Goal: Transaction & Acquisition: Purchase product/service

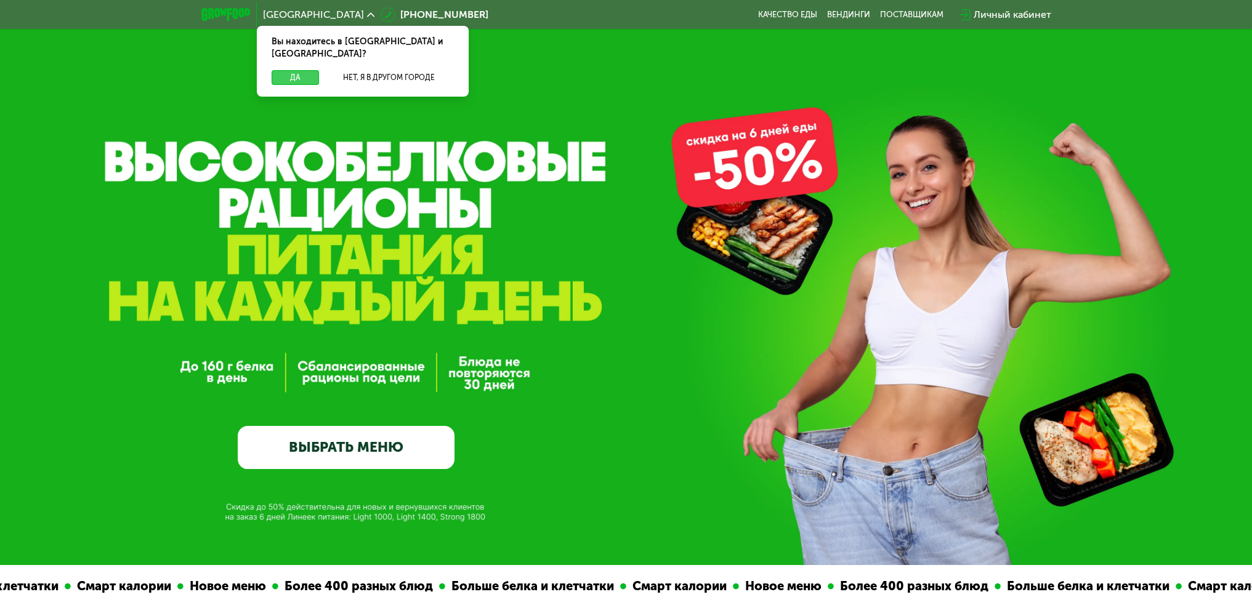
click at [303, 70] on button "Да" at bounding box center [295, 77] width 47 height 15
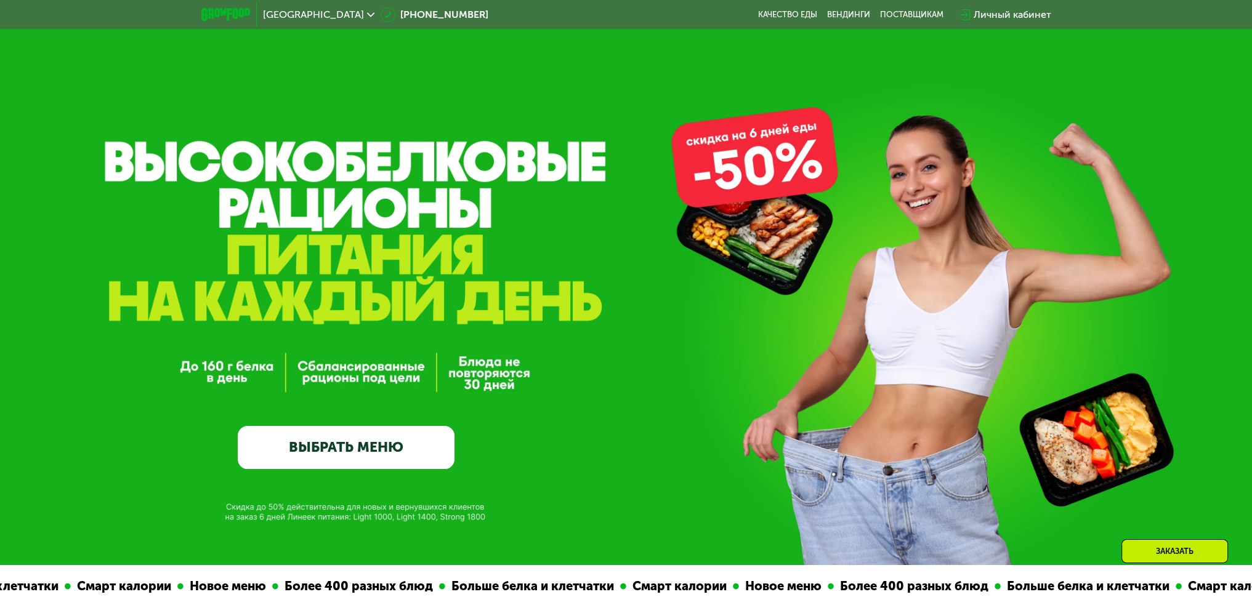
scroll to position [185, 0]
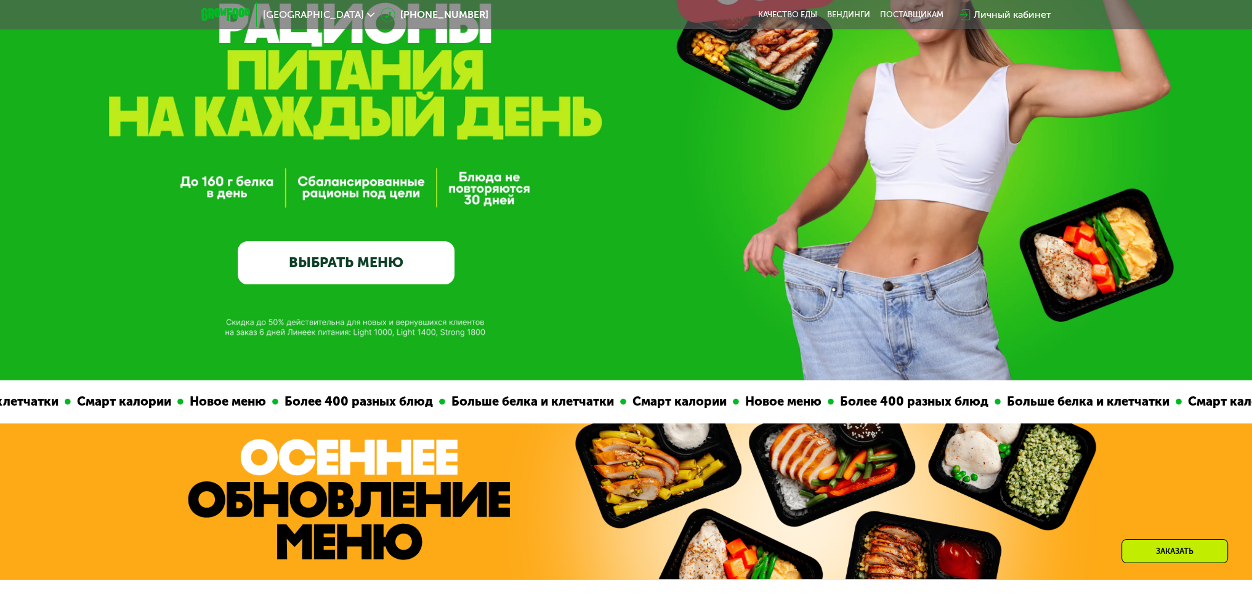
click at [324, 258] on link "ВЫБРАТЬ МЕНЮ" at bounding box center [346, 263] width 217 height 44
click at [397, 268] on link "ВЫБРАТЬ МЕНЮ" at bounding box center [346, 263] width 217 height 44
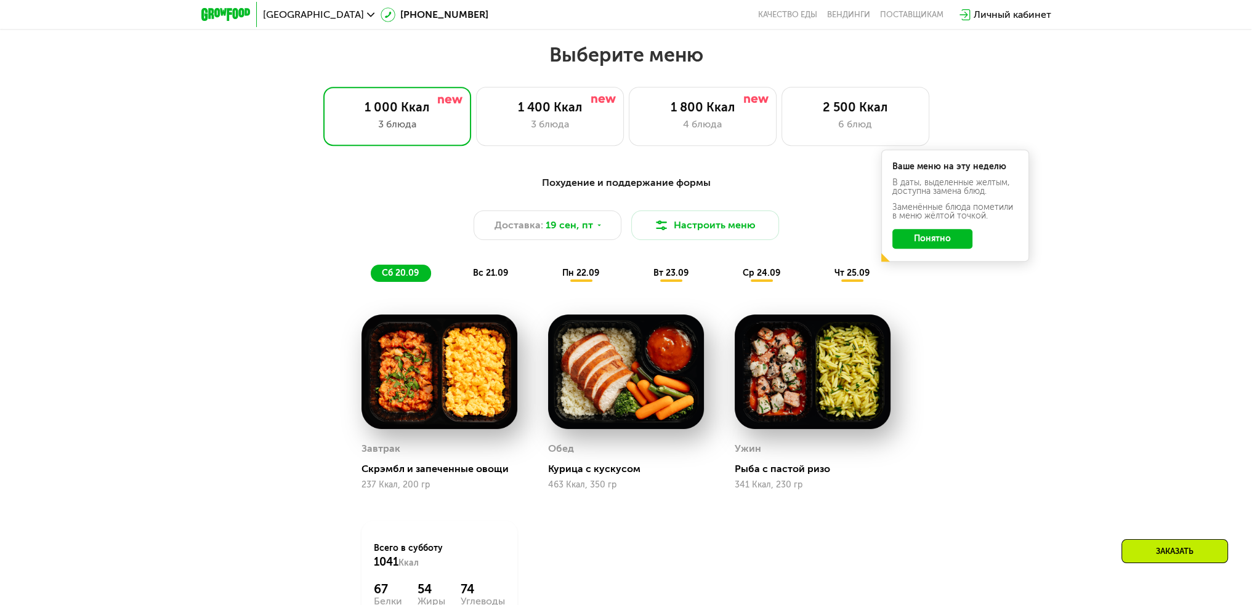
scroll to position [1085, 0]
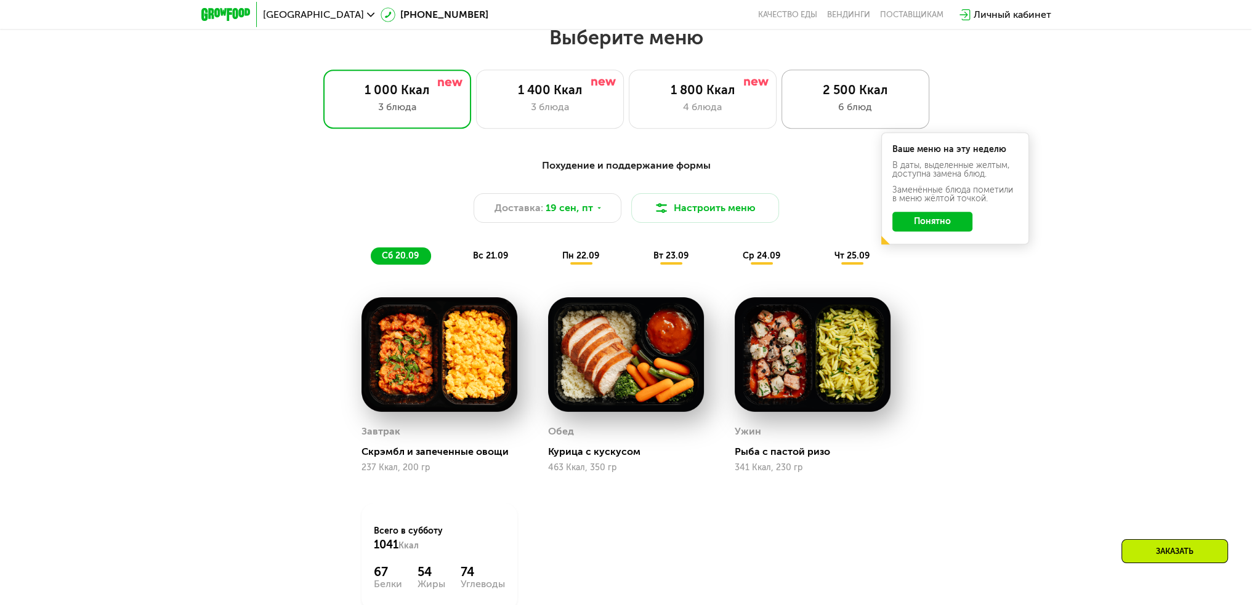
click at [830, 105] on div "6 блюд" at bounding box center [856, 107] width 122 height 15
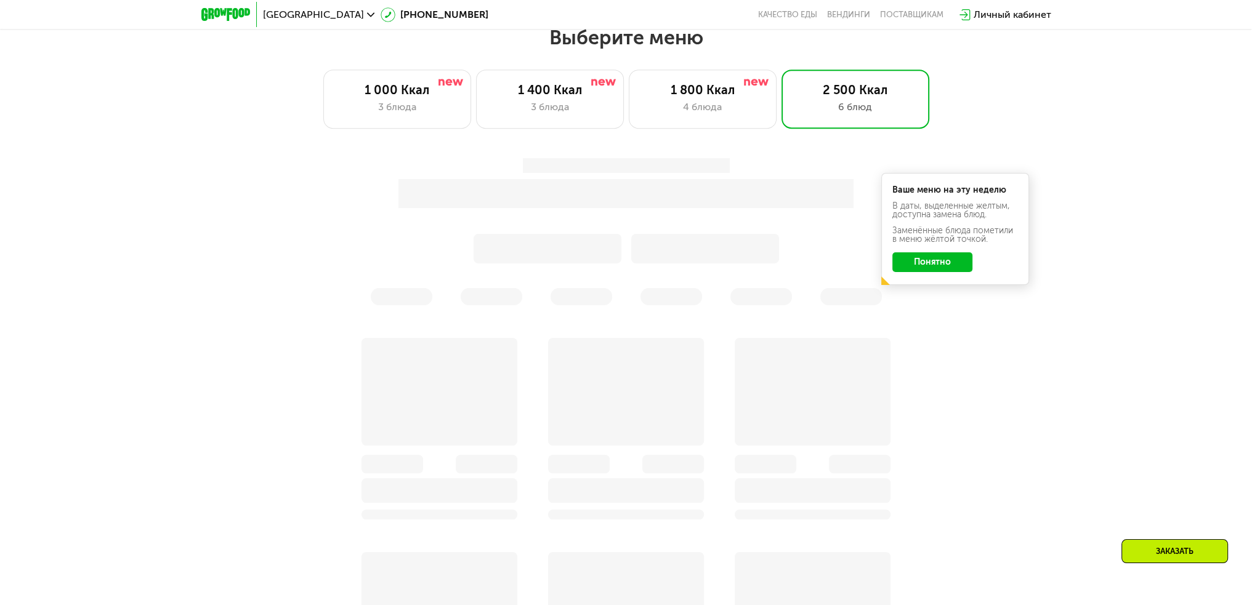
click at [939, 263] on button "Понятно" at bounding box center [933, 263] width 80 height 20
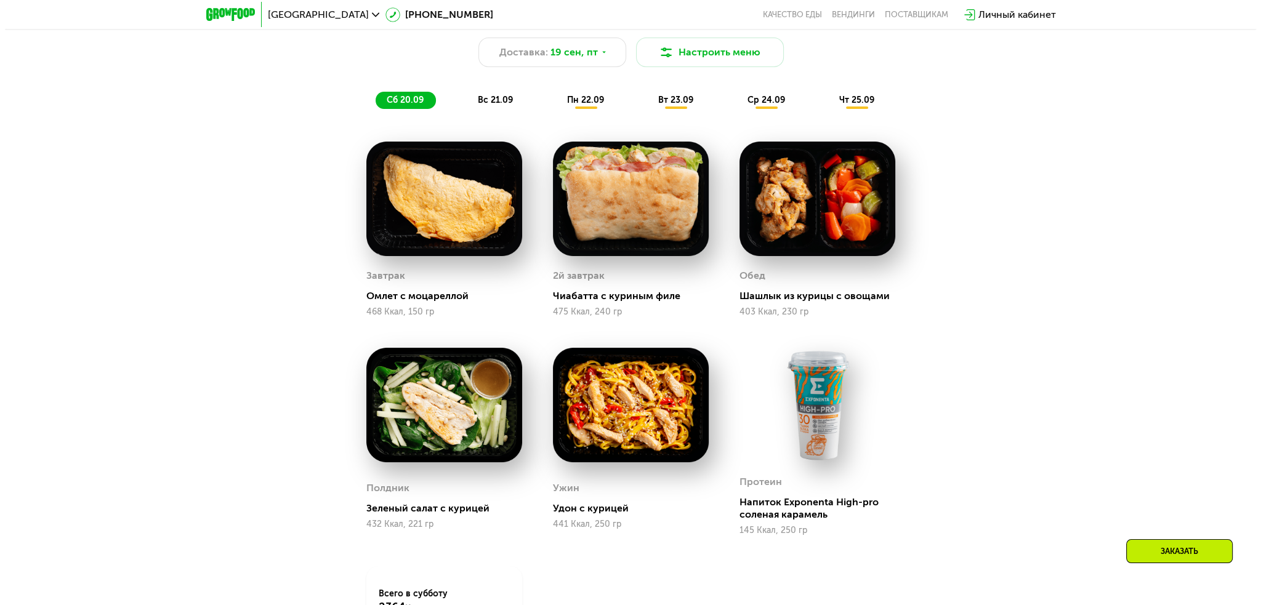
scroll to position [1147, 0]
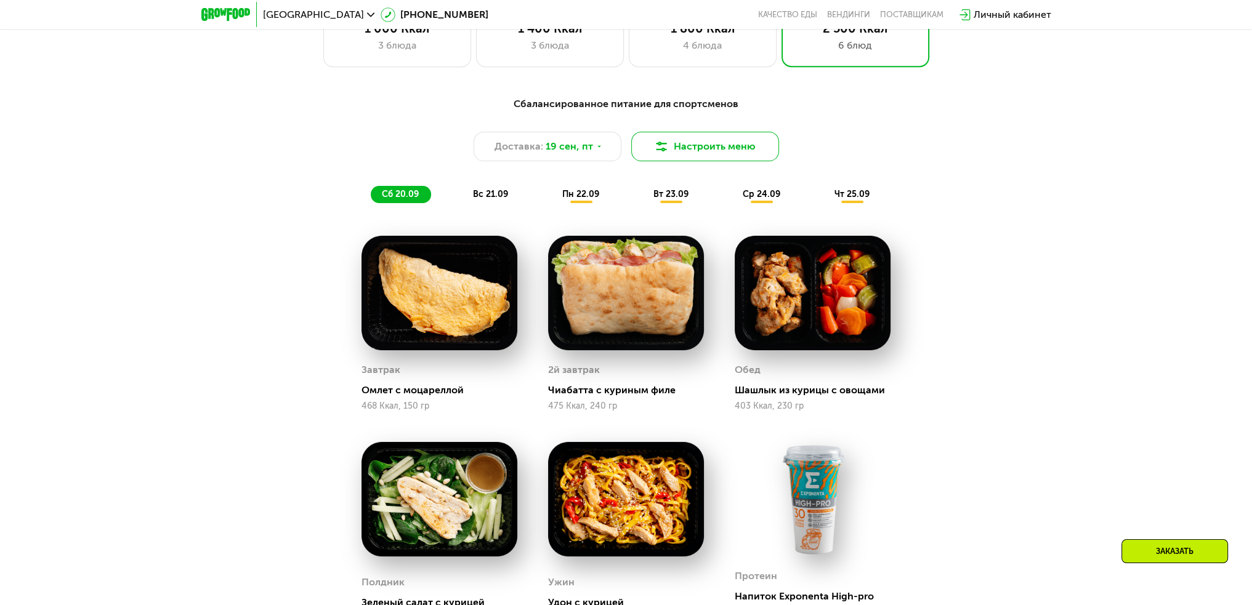
click at [708, 158] on button "Настроить меню" at bounding box center [705, 147] width 148 height 30
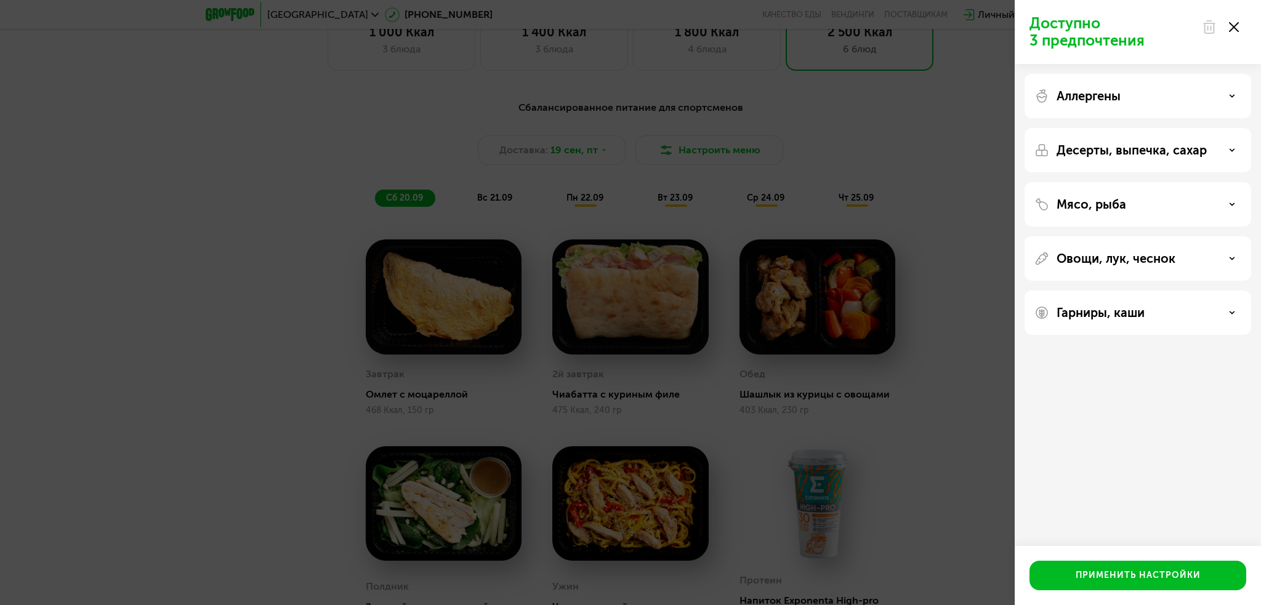
click at [1085, 209] on p "Мясо, рыба" at bounding box center [1092, 204] width 70 height 15
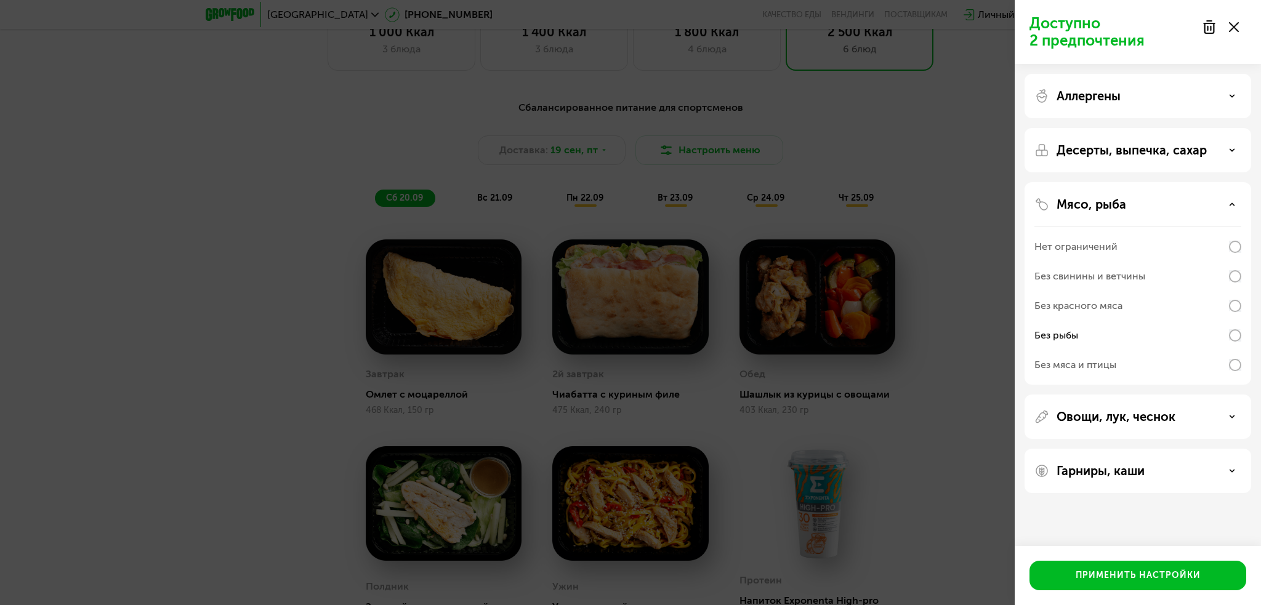
click at [1112, 417] on p "Овощи, лук, чеснок" at bounding box center [1116, 417] width 119 height 15
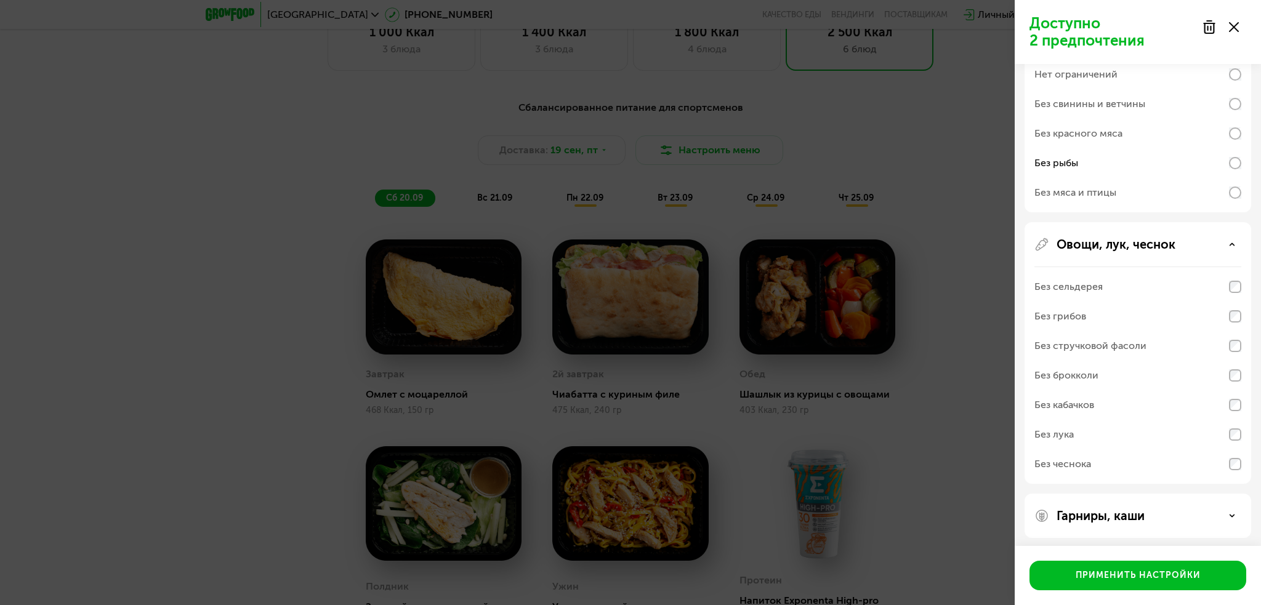
scroll to position [176, 0]
click at [1136, 257] on div "Овощи, лук, чеснок Без сельдерея Без грибов Без стручковой фасоли Без брокколи …" at bounding box center [1138, 350] width 227 height 262
click at [1132, 245] on p "Овощи, лук, чеснок" at bounding box center [1116, 240] width 119 height 15
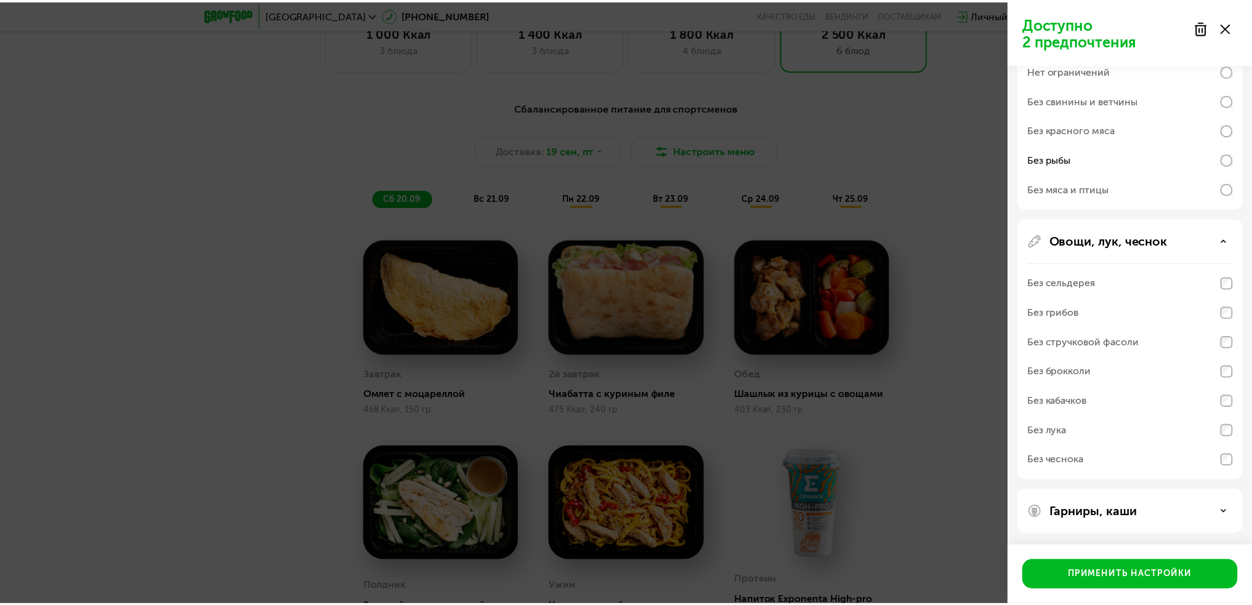
scroll to position [0, 0]
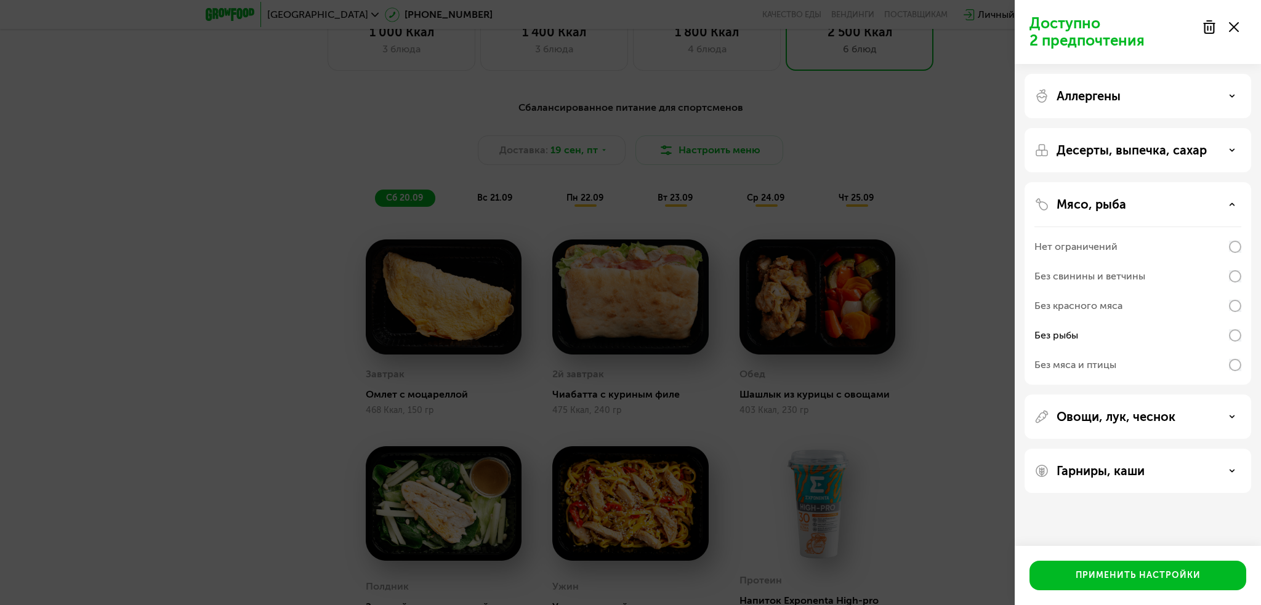
click at [1121, 89] on p "Аллергены" at bounding box center [1089, 96] width 64 height 15
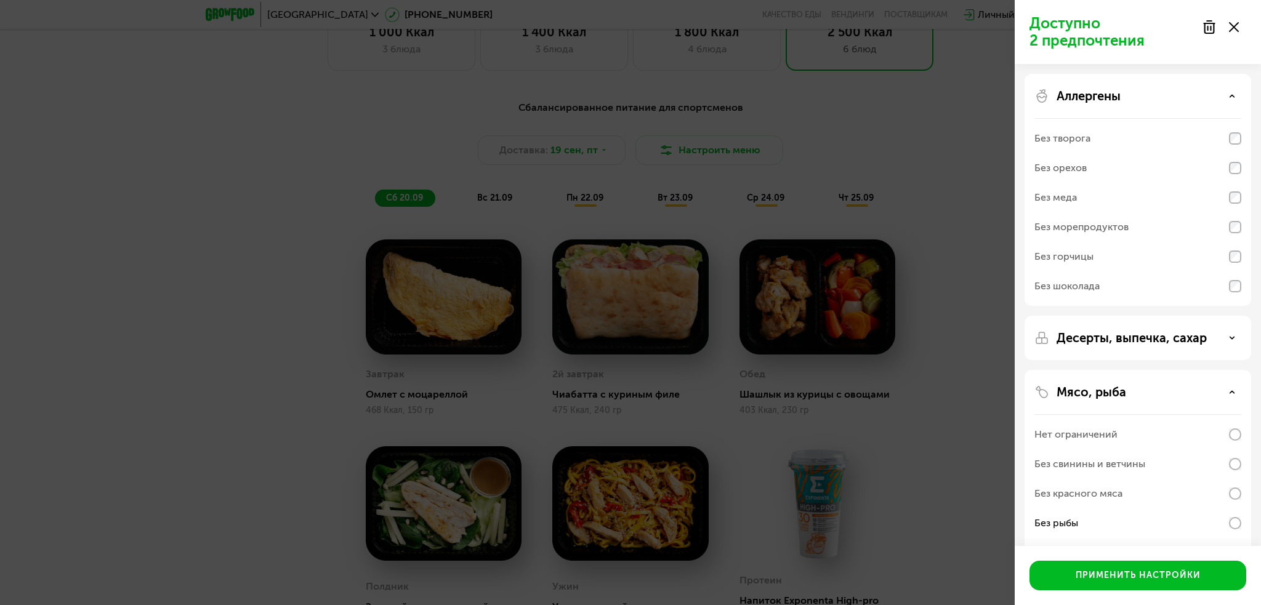
click at [1121, 89] on p "Аллергены" at bounding box center [1089, 96] width 64 height 15
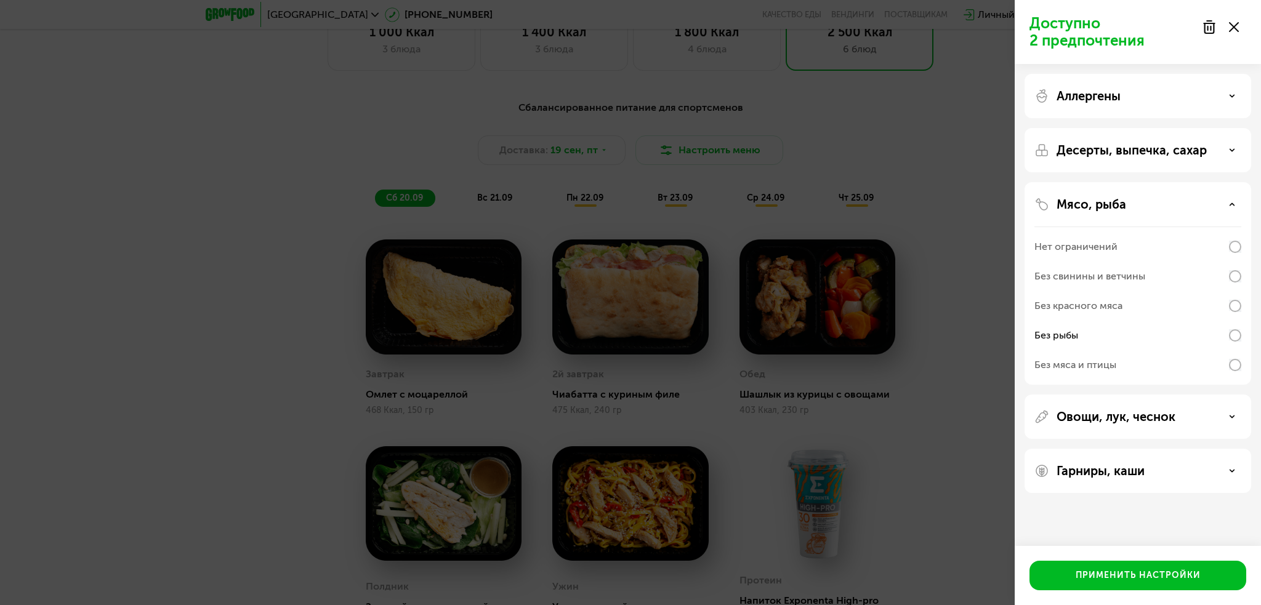
click at [1124, 137] on div "Десерты, выпечка, сахар" at bounding box center [1138, 150] width 227 height 44
click at [1127, 152] on p "Десерты, выпечка, сахар" at bounding box center [1132, 150] width 150 height 15
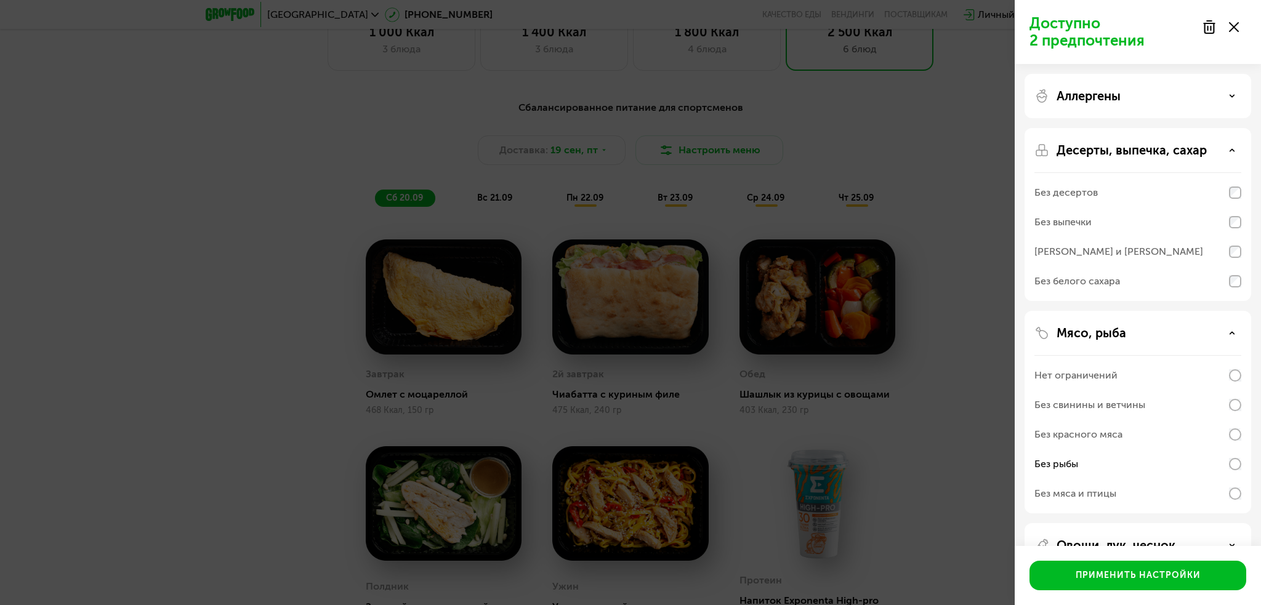
click at [1127, 152] on p "Десерты, выпечка, сахар" at bounding box center [1132, 150] width 150 height 15
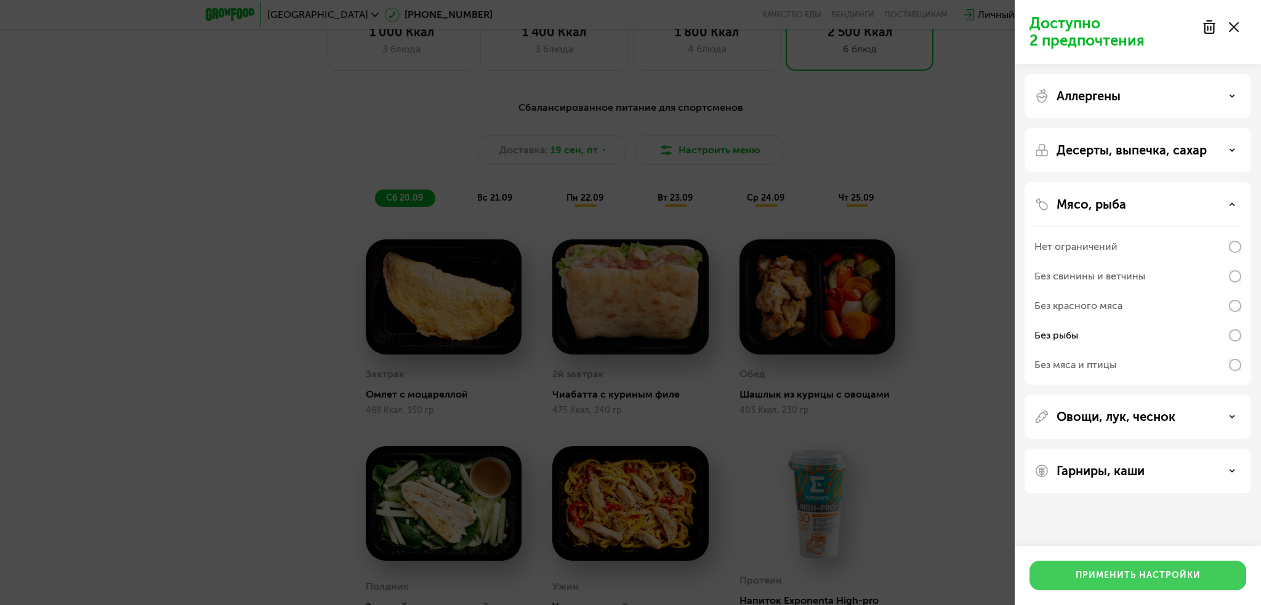
click at [1136, 578] on div "Применить настройки" at bounding box center [1138, 576] width 125 height 12
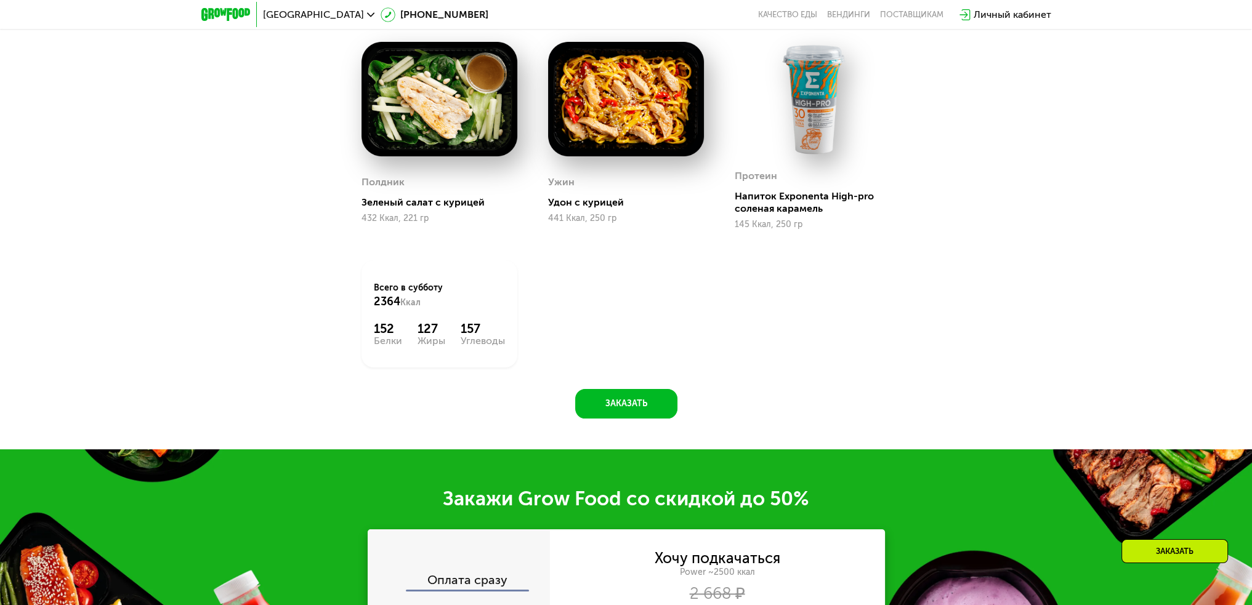
scroll to position [1873, 0]
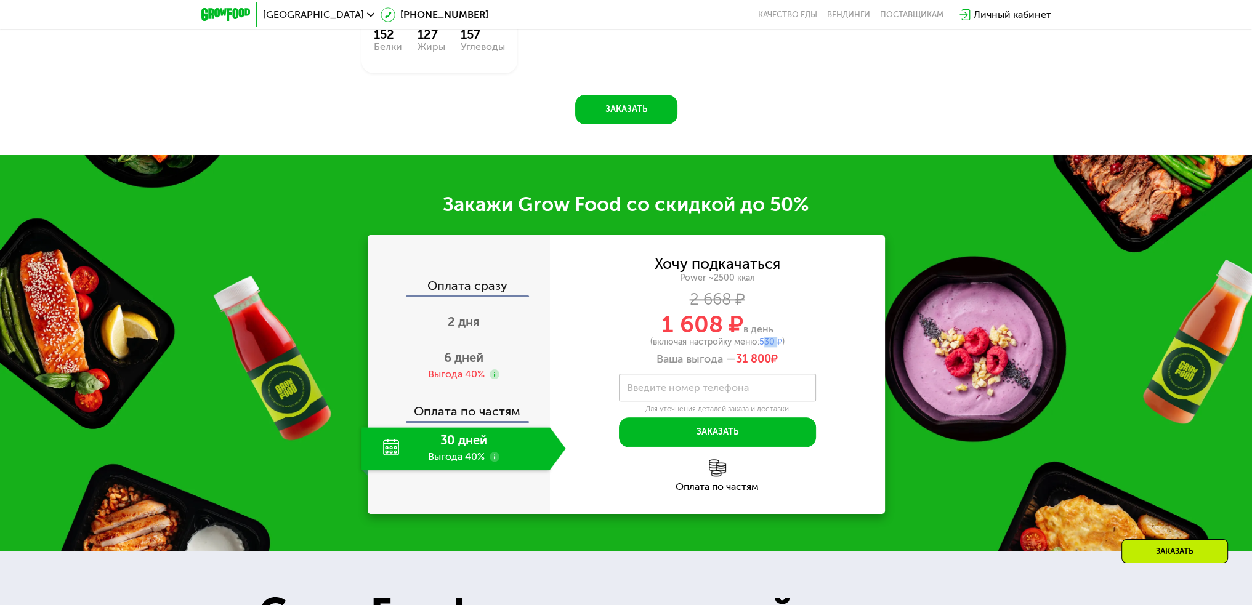
drag, startPoint x: 766, startPoint y: 349, endPoint x: 779, endPoint y: 349, distance: 12.3
click at [779, 347] on span "530 ₽" at bounding box center [770, 342] width 23 height 10
drag, startPoint x: 751, startPoint y: 360, endPoint x: 774, endPoint y: 360, distance: 22.2
click at [774, 360] on span "31 800 ₽" at bounding box center [757, 360] width 42 height 14
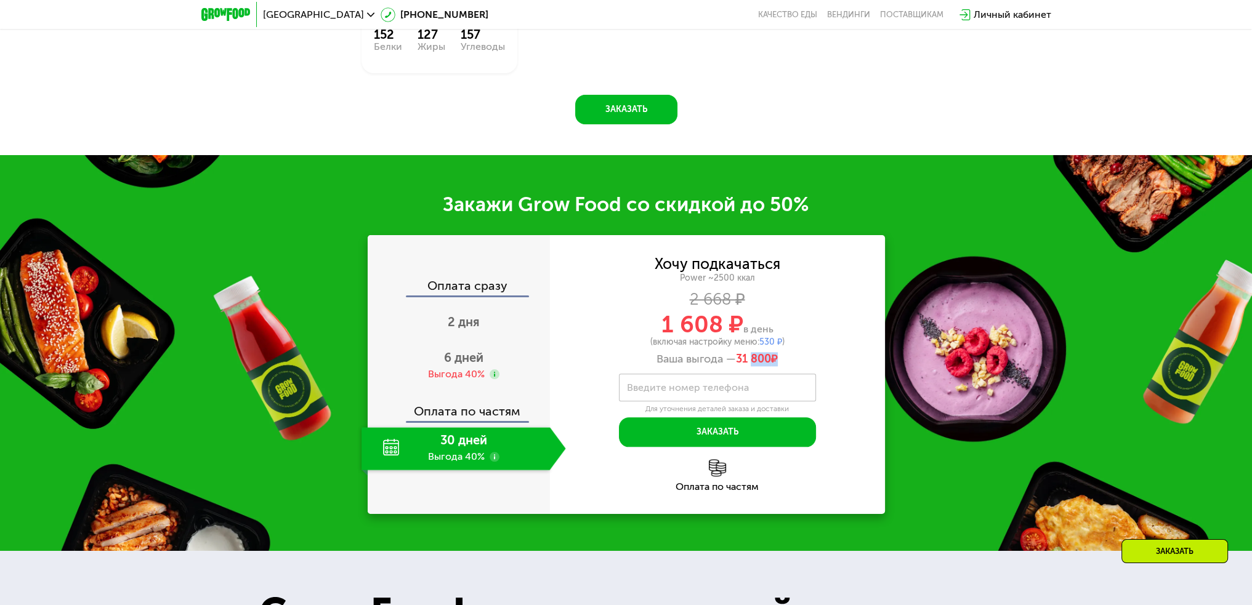
click at [774, 360] on span "31 800 ₽" at bounding box center [757, 360] width 42 height 14
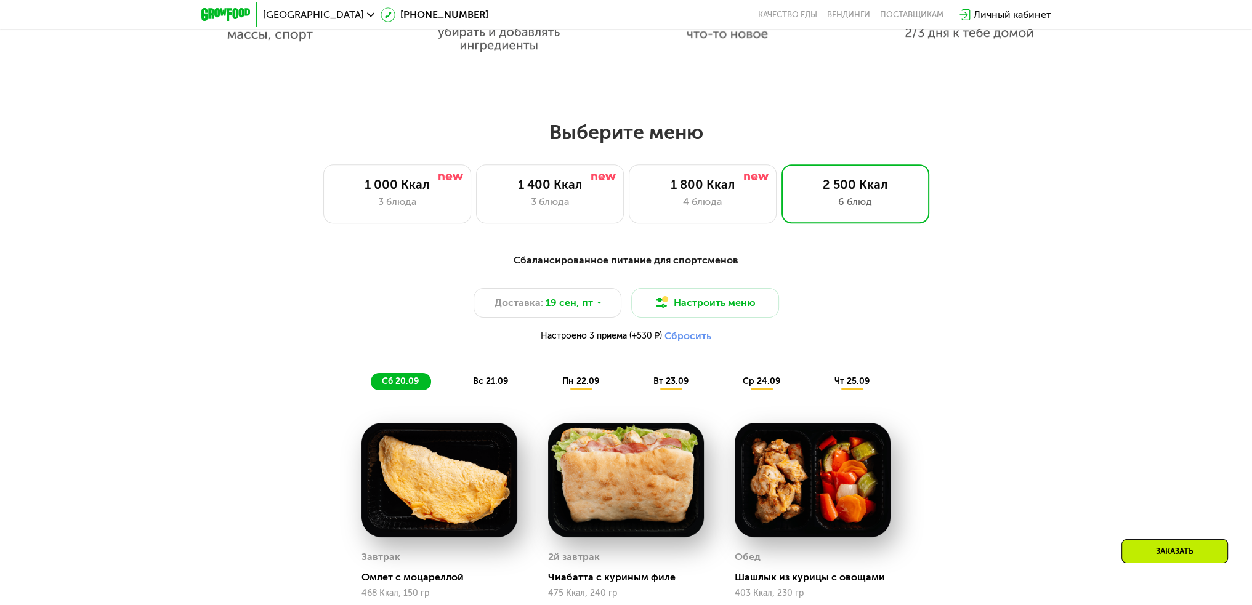
scroll to position [949, 0]
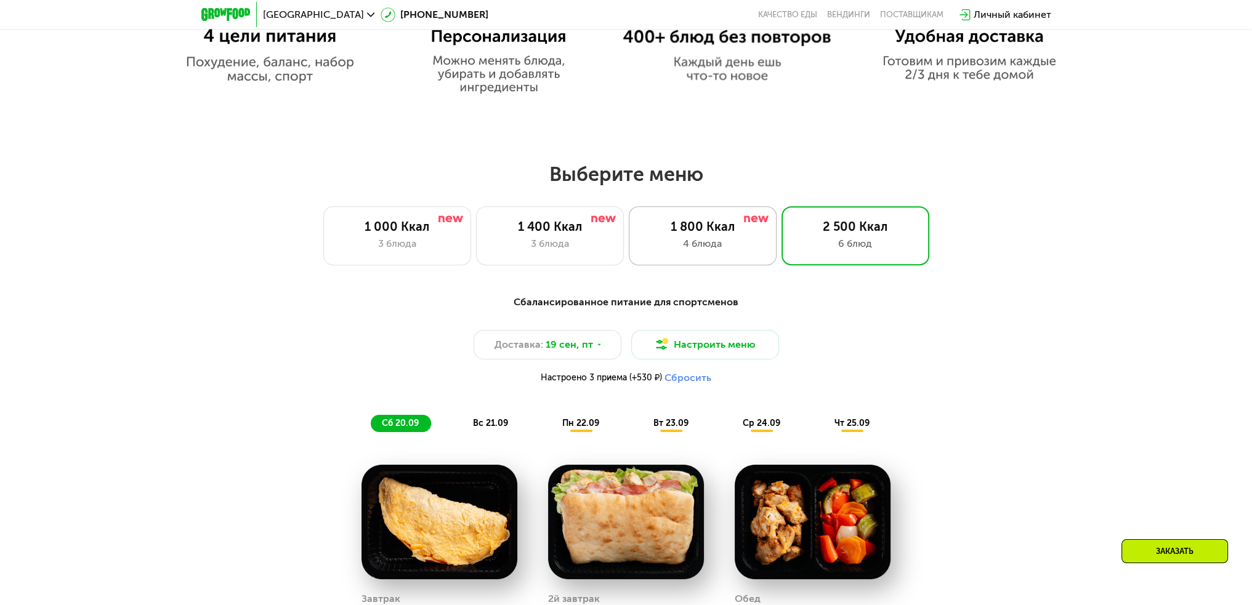
click at [705, 251] on div "4 блюда" at bounding box center [703, 244] width 122 height 15
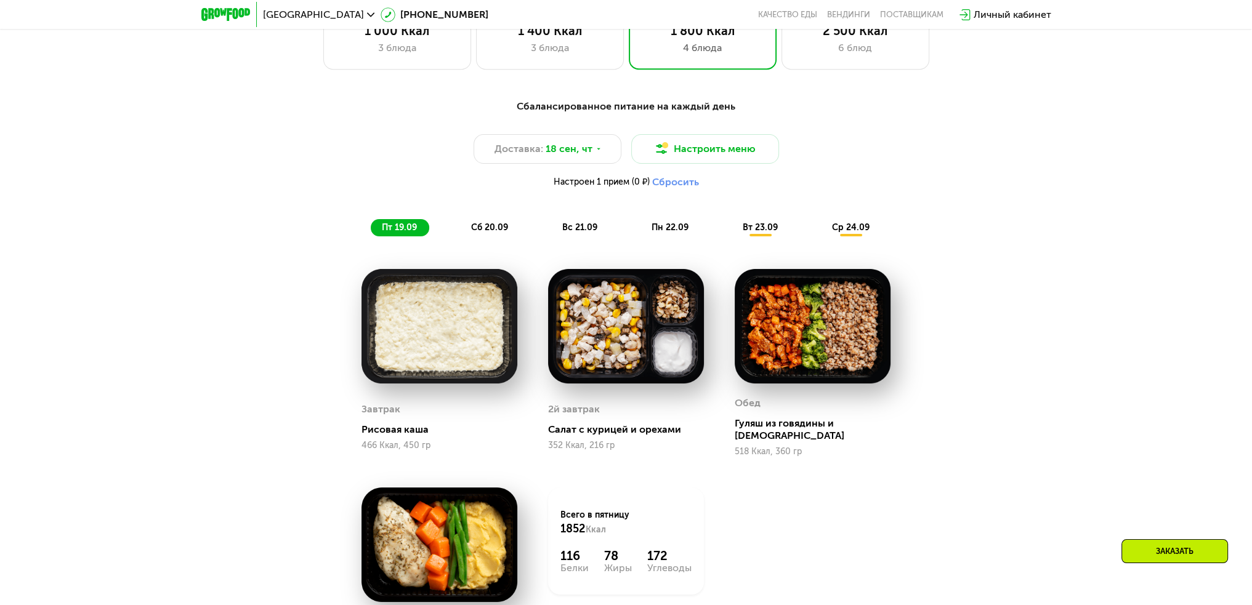
scroll to position [1133, 0]
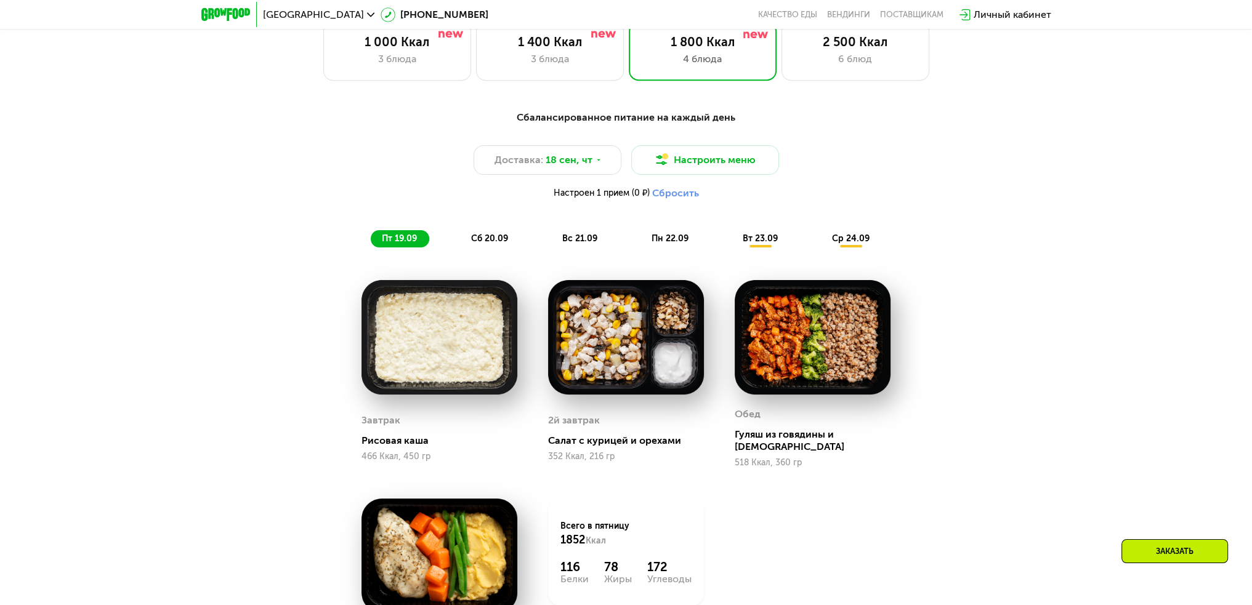
click at [508, 236] on div "сб 20.09" at bounding box center [490, 238] width 60 height 17
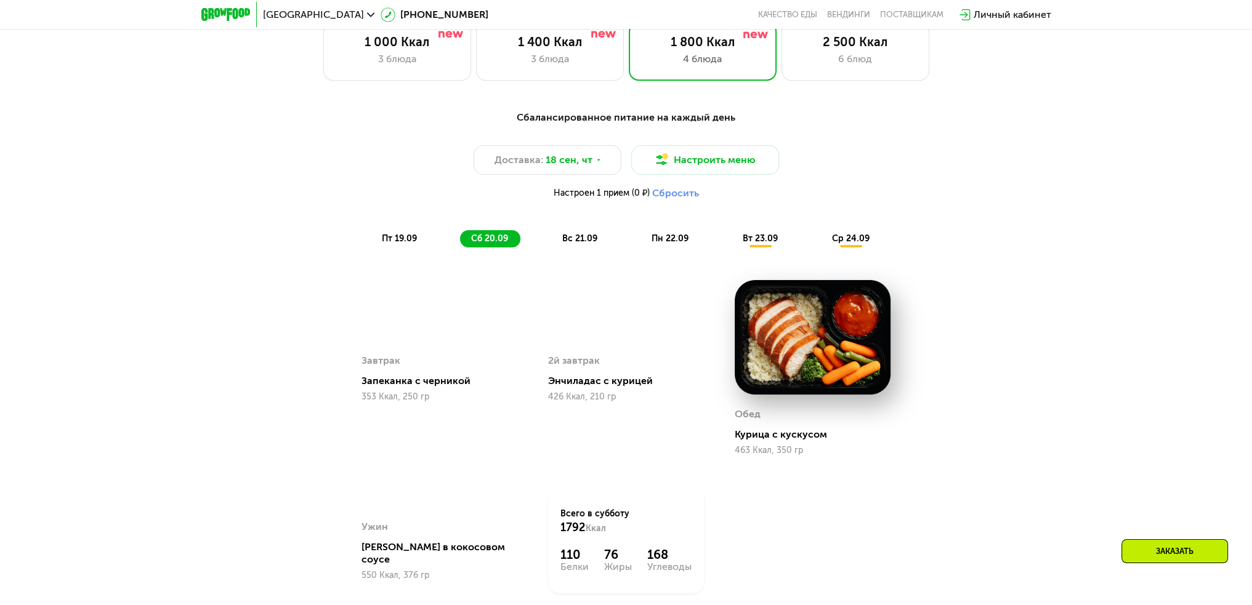
click at [583, 244] on span "вс 21.09" at bounding box center [579, 238] width 35 height 10
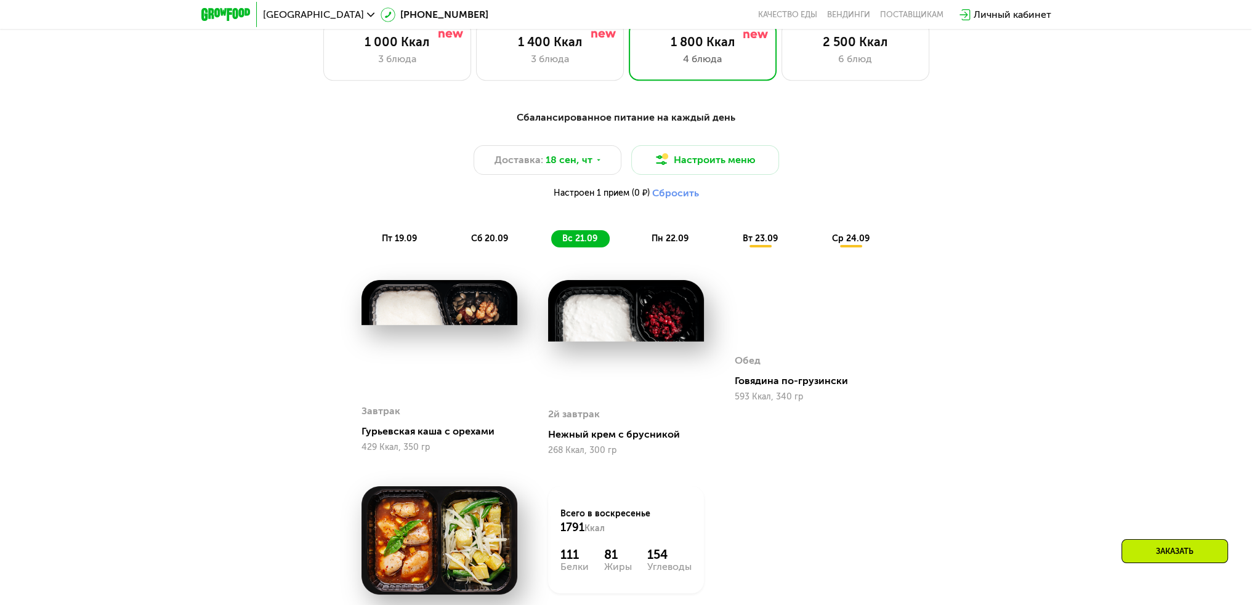
click at [668, 240] on span "пн 22.09" at bounding box center [670, 238] width 37 height 10
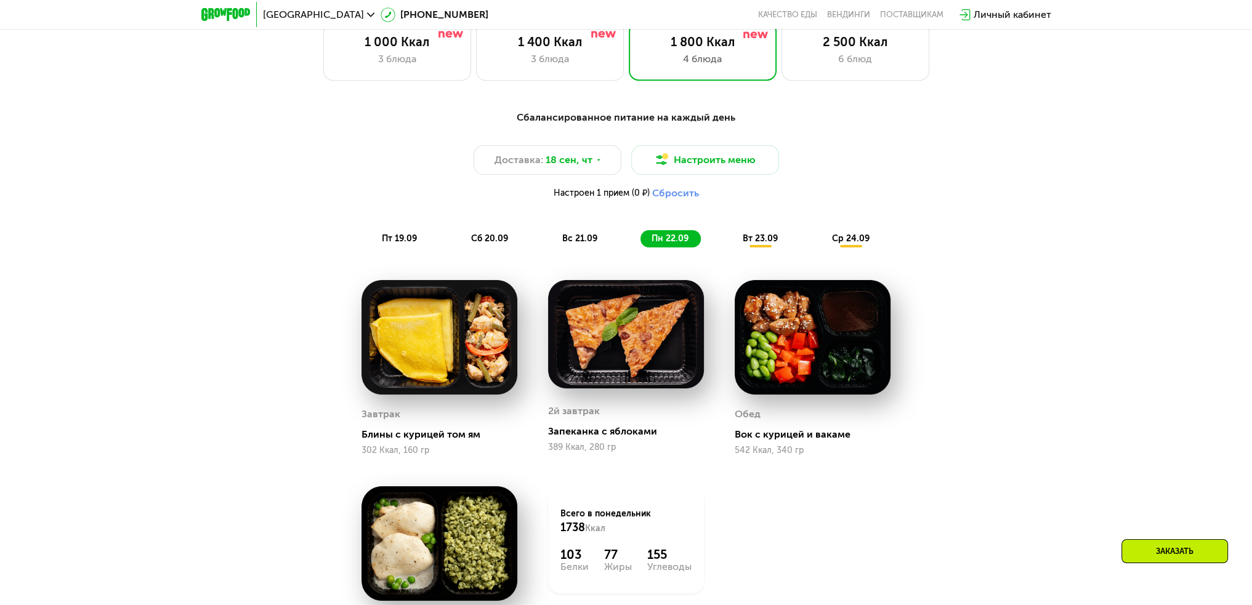
click at [757, 238] on span "вт 23.09" at bounding box center [760, 238] width 35 height 10
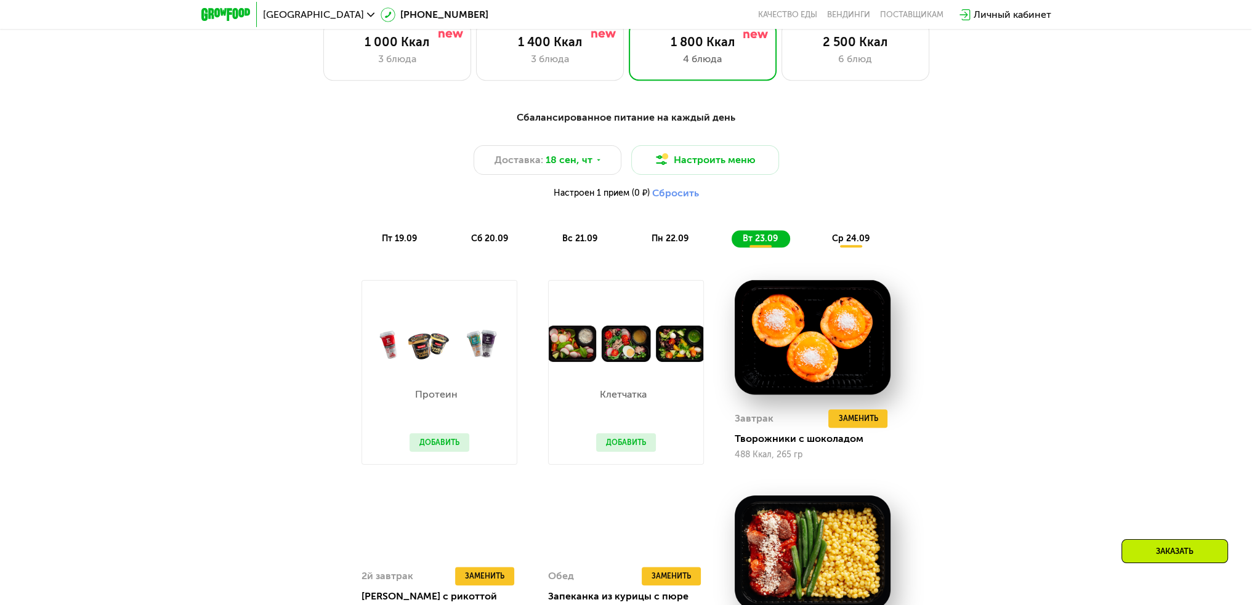
click at [823, 238] on div "ср 24.09" at bounding box center [851, 238] width 61 height 17
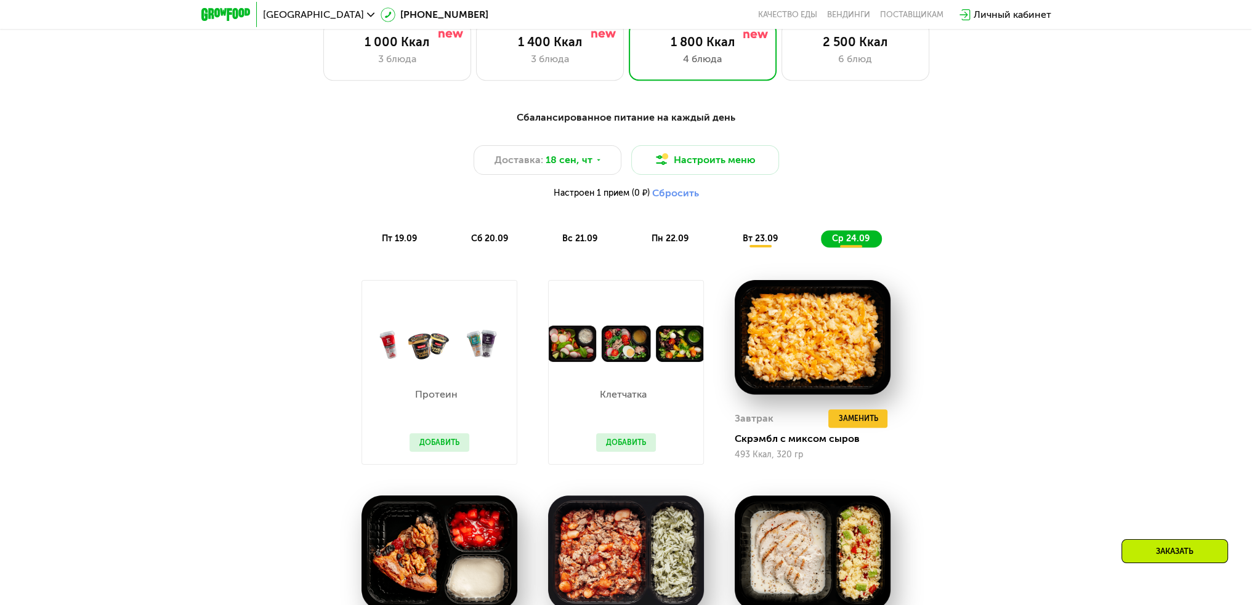
click at [780, 241] on div "вт 23.09" at bounding box center [761, 238] width 59 height 17
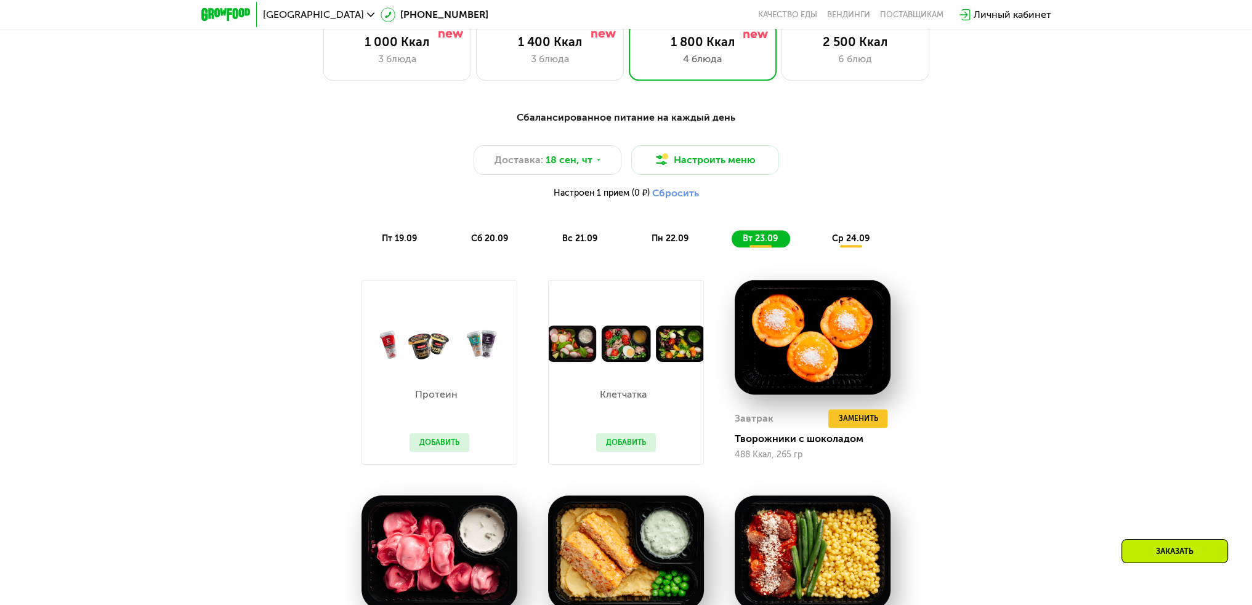
click at [852, 240] on span "ср 24.09" at bounding box center [851, 238] width 38 height 10
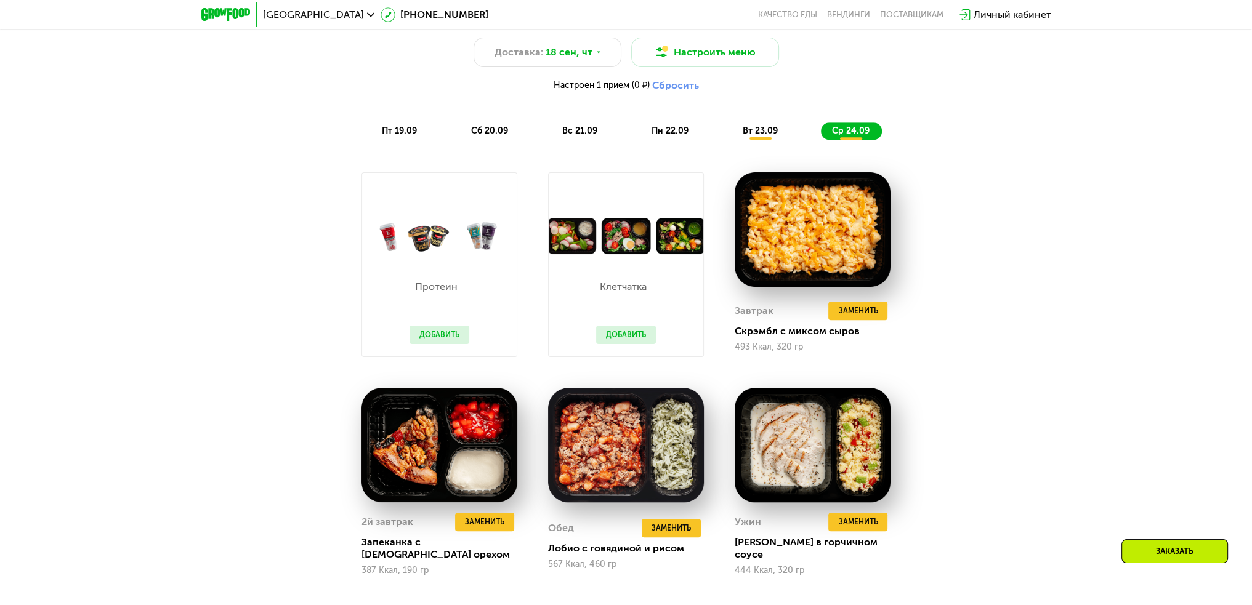
scroll to position [1257, 0]
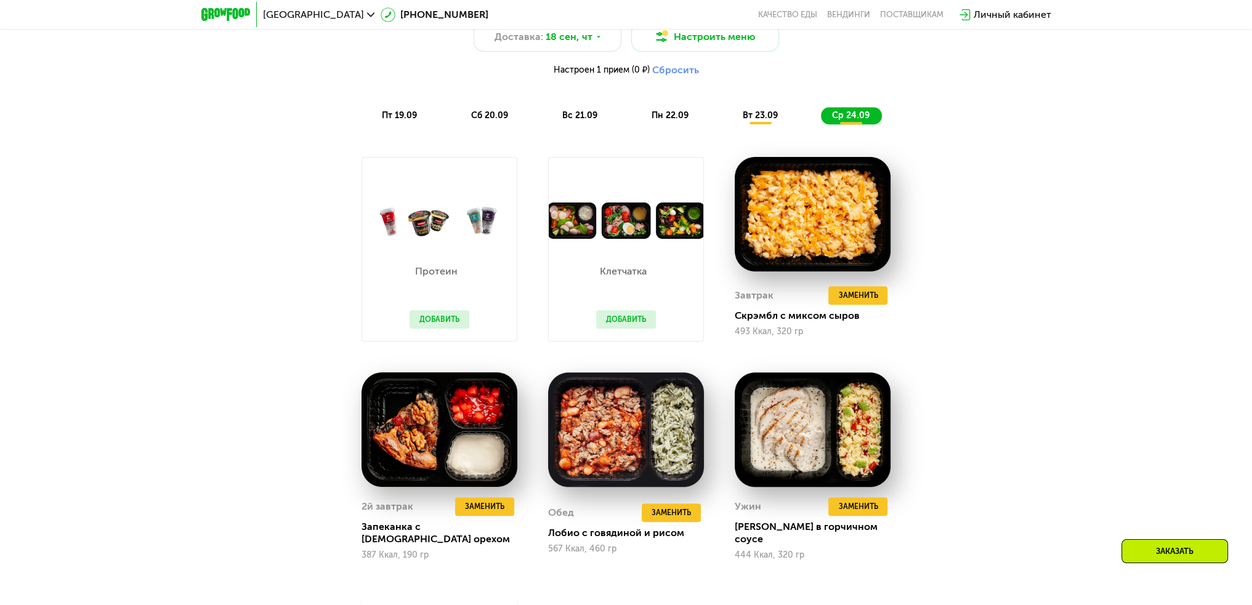
click at [772, 121] on span "вт 23.09" at bounding box center [760, 115] width 35 height 10
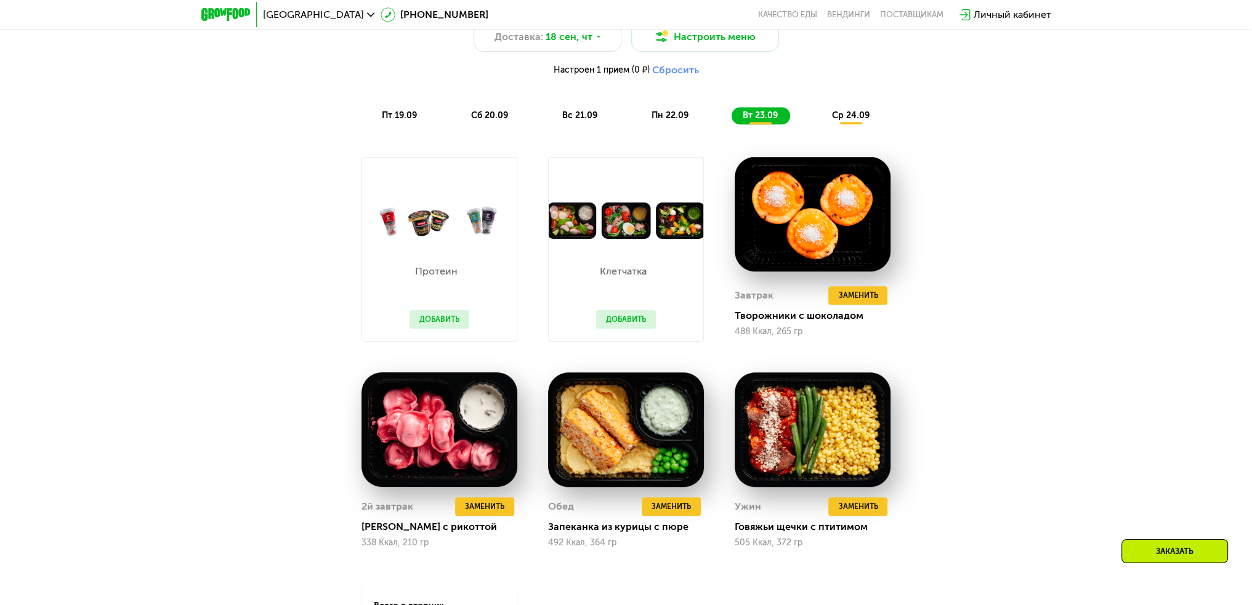
click at [666, 115] on span "пн 22.09" at bounding box center [670, 115] width 37 height 10
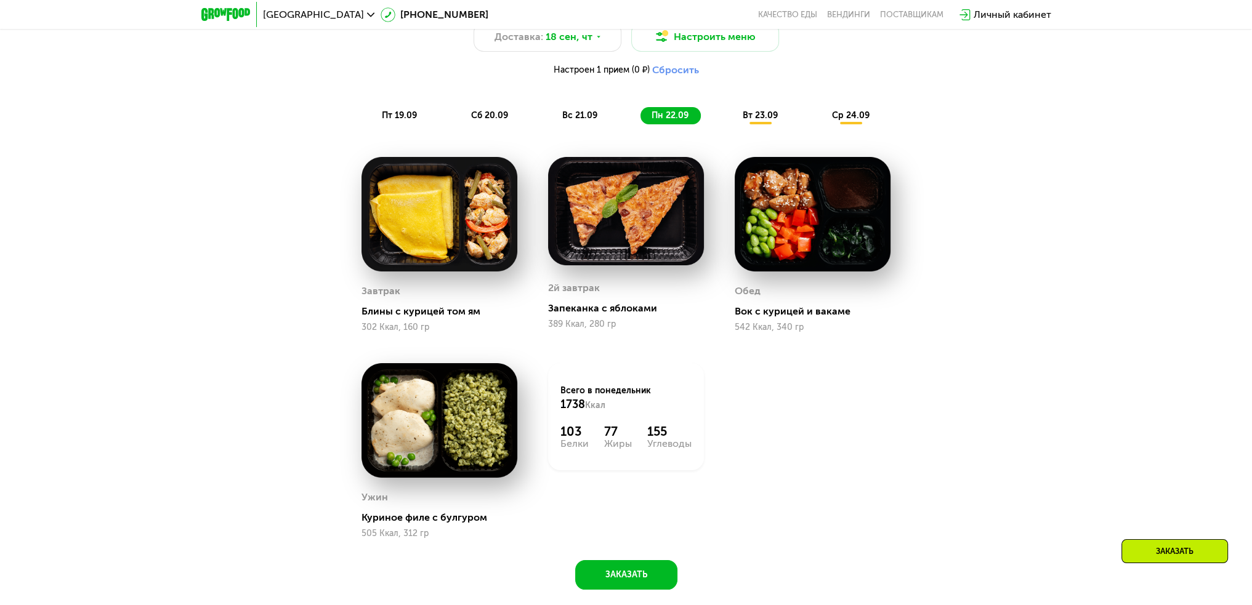
click at [778, 118] on div "вт 23.09" at bounding box center [761, 115] width 59 height 17
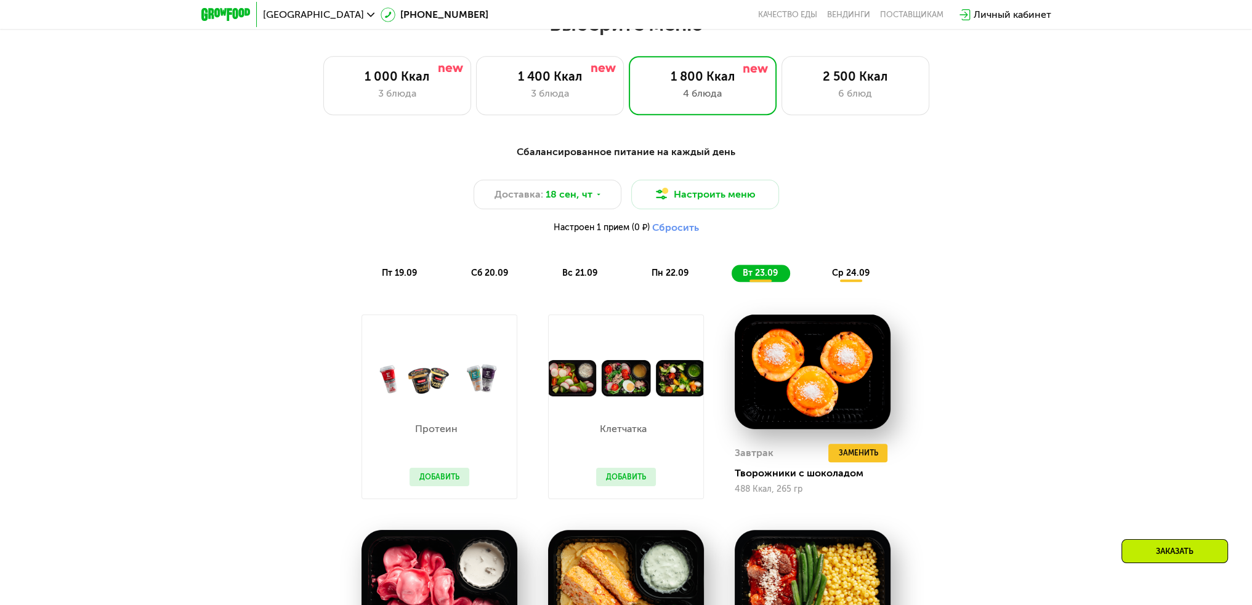
scroll to position [1072, 0]
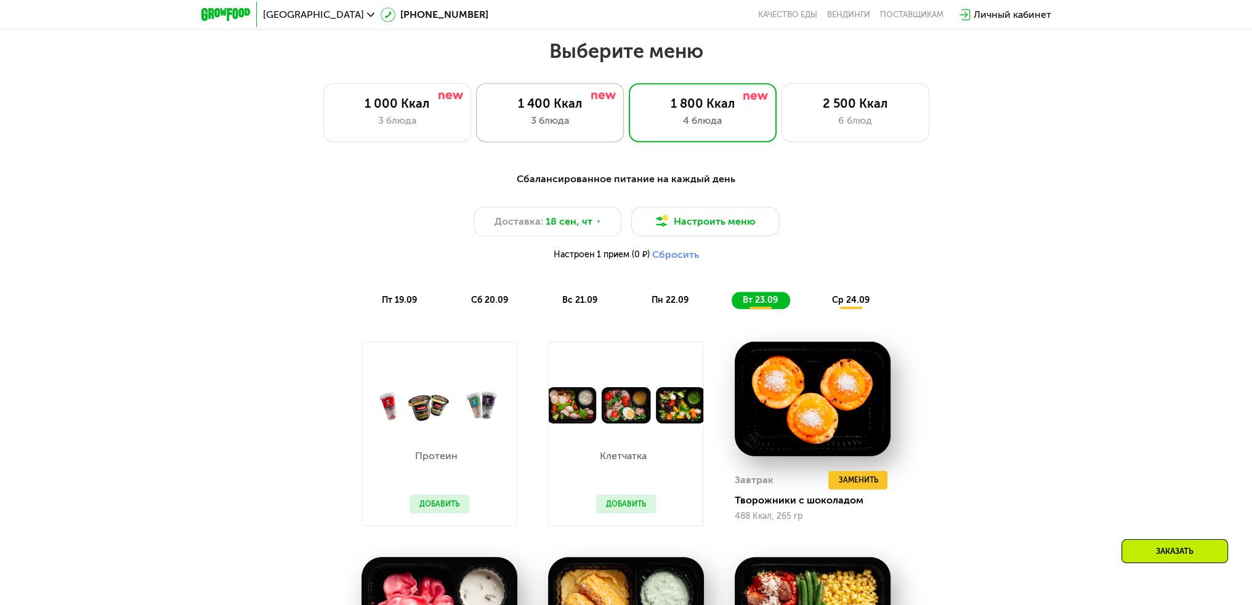
click at [542, 119] on div "3 блюда" at bounding box center [550, 120] width 122 height 15
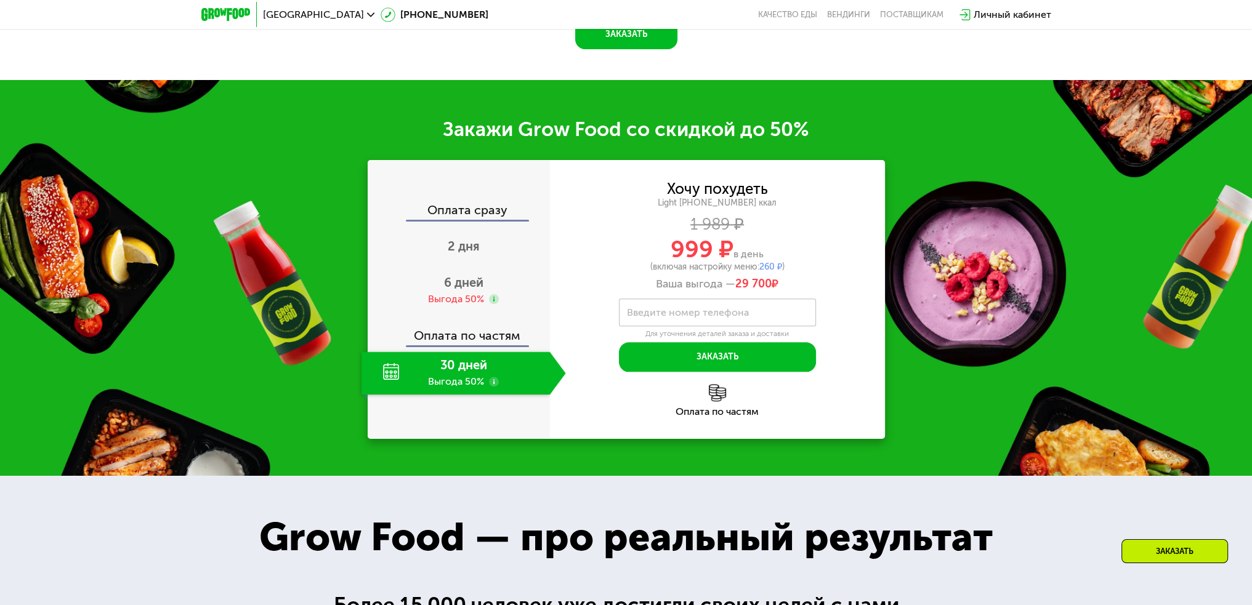
scroll to position [1749, 0]
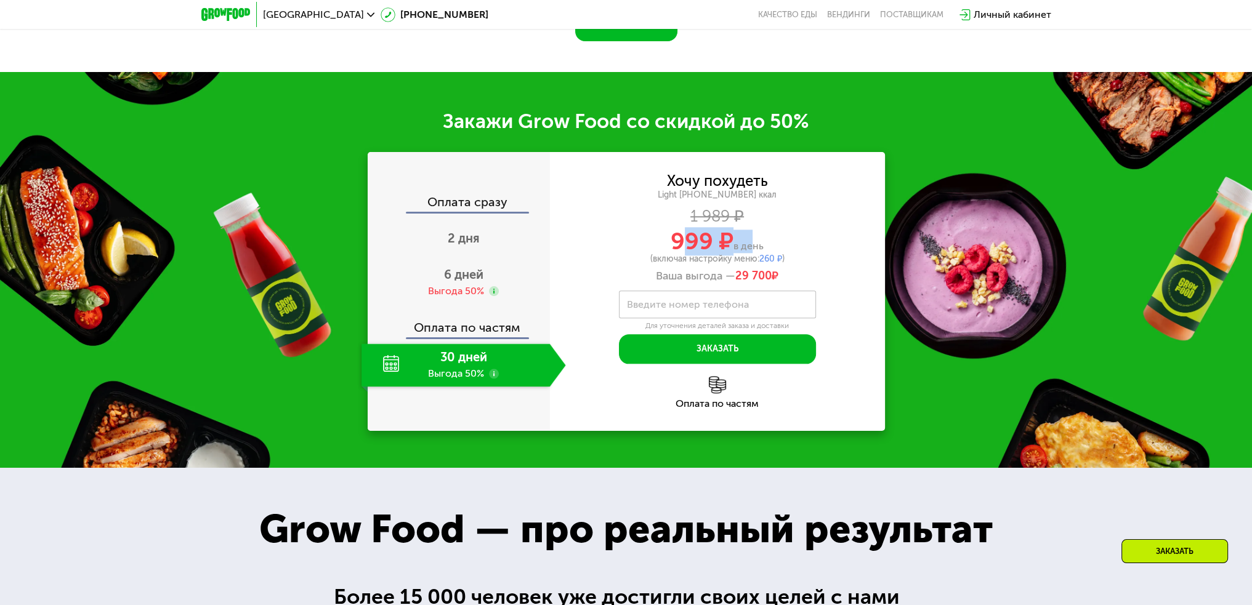
drag, startPoint x: 678, startPoint y: 231, endPoint x: 747, endPoint y: 241, distance: 69.1
click at [747, 241] on div "999 ₽ в день" at bounding box center [717, 241] width 335 height 23
click at [747, 241] on span "в день" at bounding box center [749, 246] width 30 height 12
drag, startPoint x: 666, startPoint y: 237, endPoint x: 742, endPoint y: 243, distance: 76.7
click at [742, 243] on div "999 ₽ в день" at bounding box center [717, 241] width 335 height 23
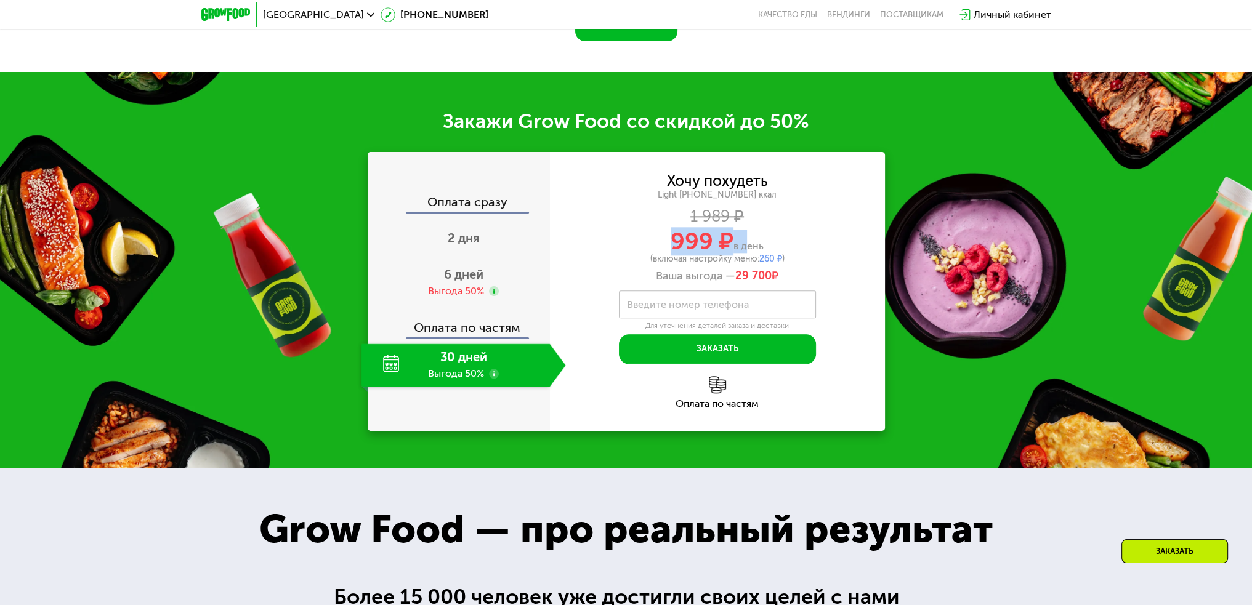
click at [742, 243] on div "999 ₽ в день" at bounding box center [717, 241] width 335 height 23
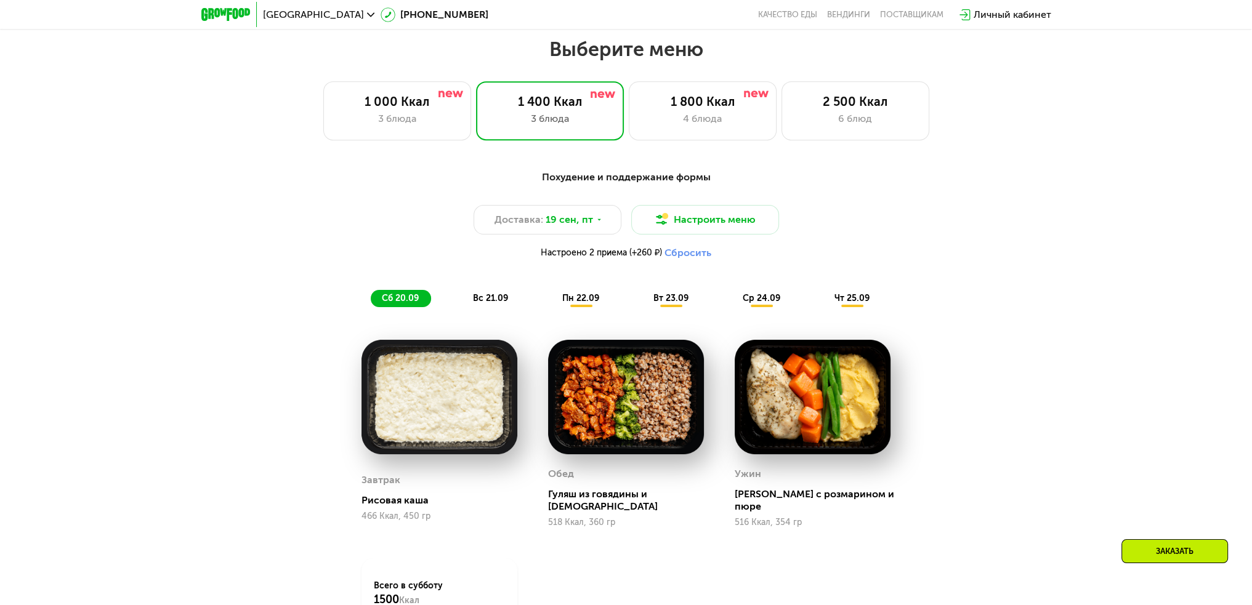
scroll to position [1072, 0]
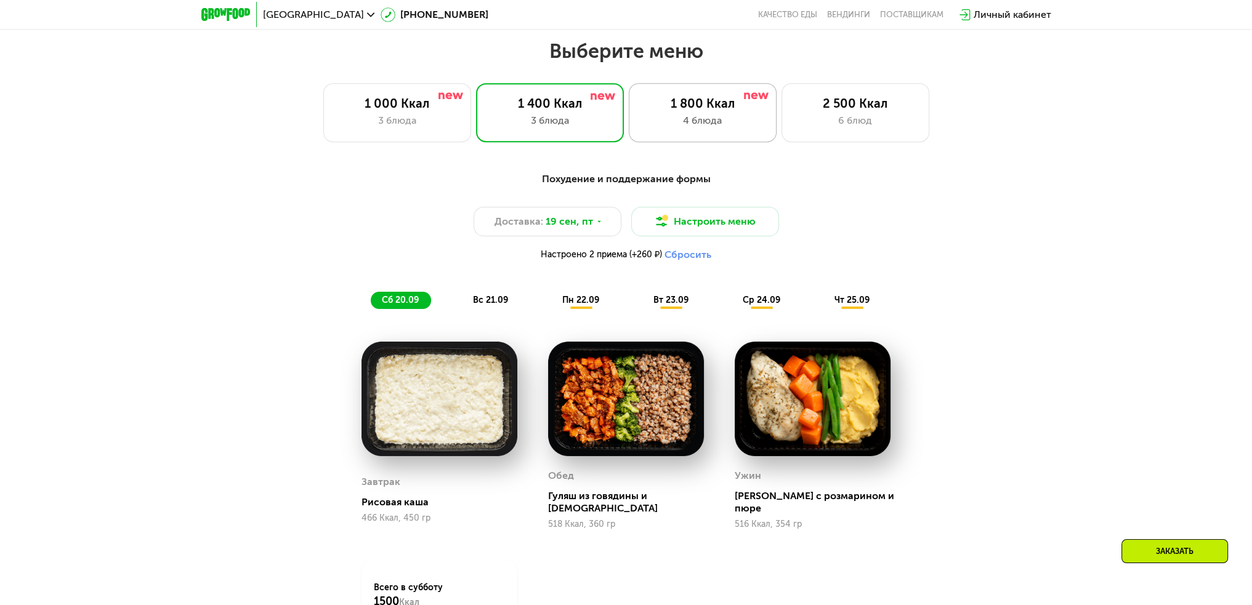
click at [718, 128] on div "4 блюда" at bounding box center [703, 120] width 122 height 15
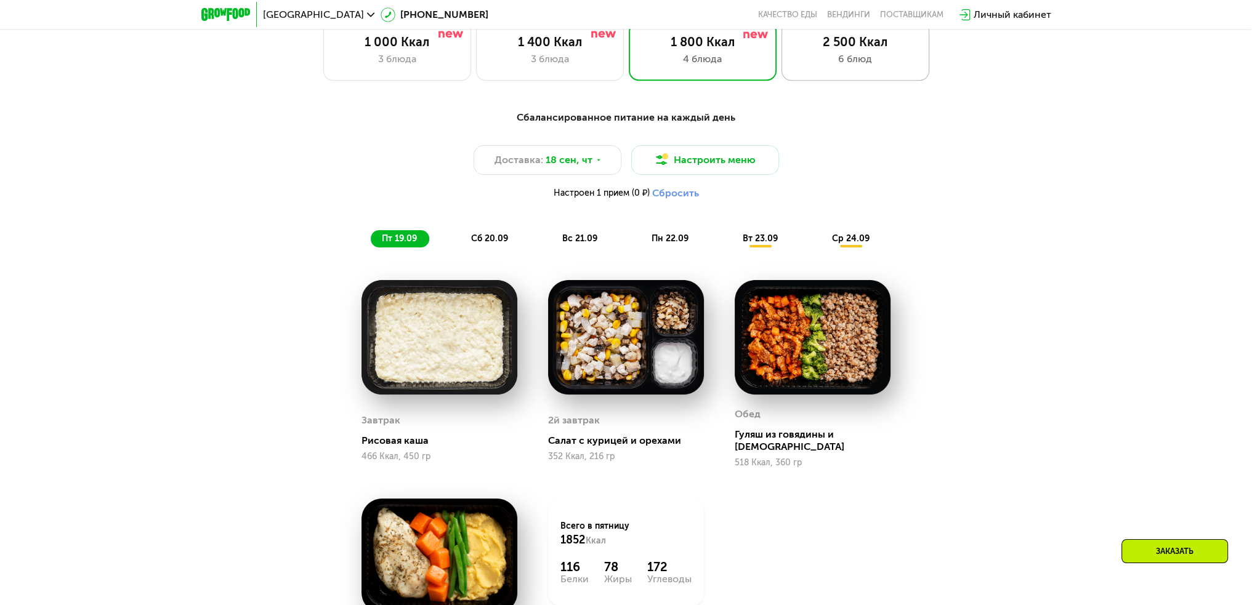
click at [840, 67] on div "6 блюд" at bounding box center [856, 59] width 122 height 15
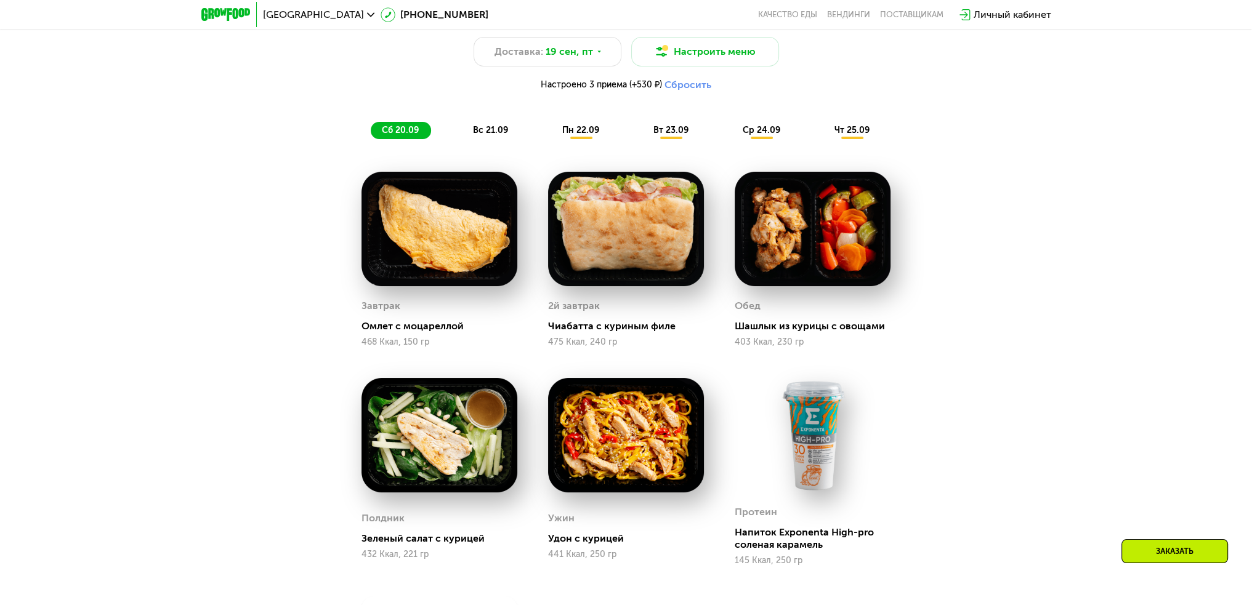
scroll to position [1257, 0]
